Goal: Information Seeking & Learning: Learn about a topic

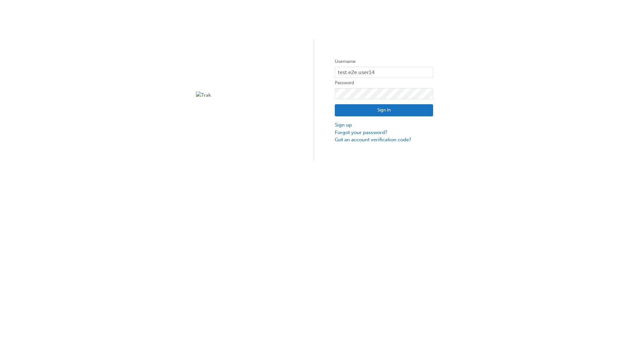
type input "test.e2e.user14"
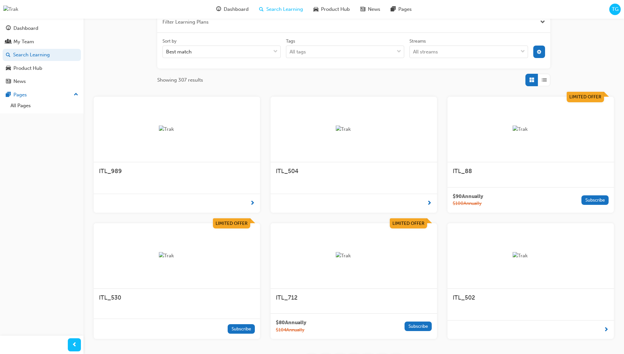
scroll to position [118, 0]
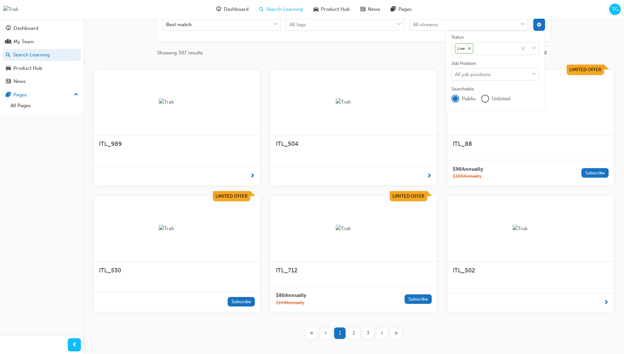
click at [414, 27] on input "Streams All streams" at bounding box center [413, 25] width 1 height 6
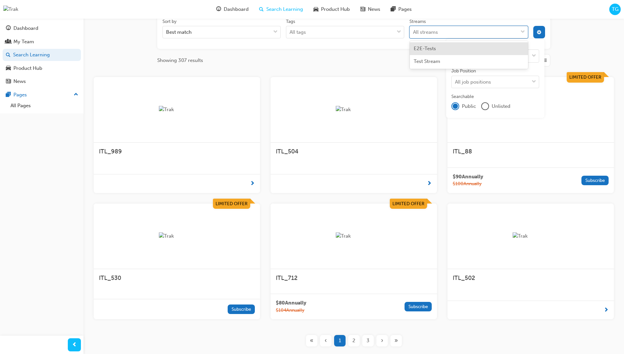
click at [414, 32] on input "Streams option E2E-Tests focused, 1 of 2. 2 results available. Use Up and Down …" at bounding box center [413, 32] width 1 height 6
click at [429, 32] on input "Streams 0 results available for search term Produc. Select is focused ,type to …" at bounding box center [421, 32] width 16 height 6
